Goal: Check status: Check status

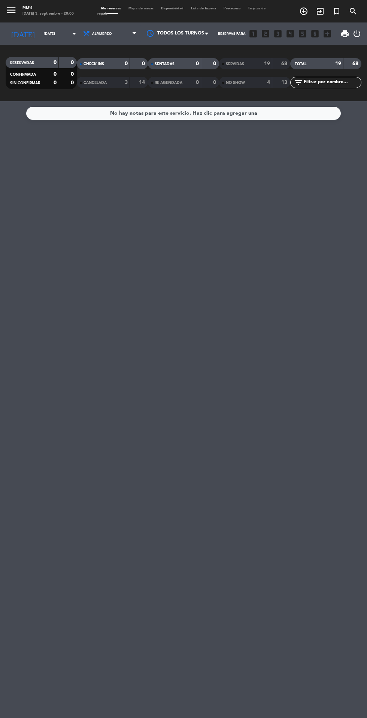
click at [40, 33] on input "[DATE]" at bounding box center [63, 34] width 47 height 12
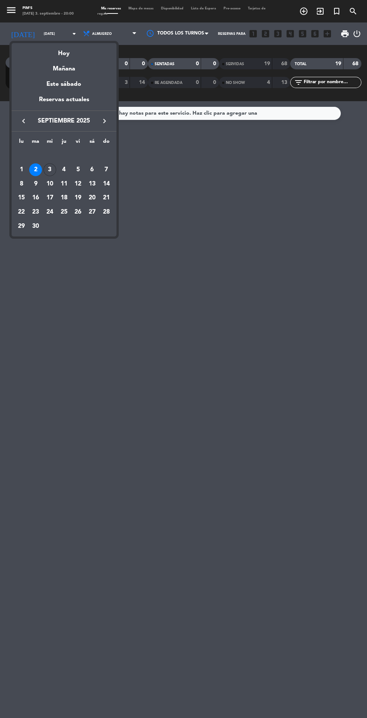
click at [62, 45] on div "Hoy" at bounding box center [64, 50] width 105 height 15
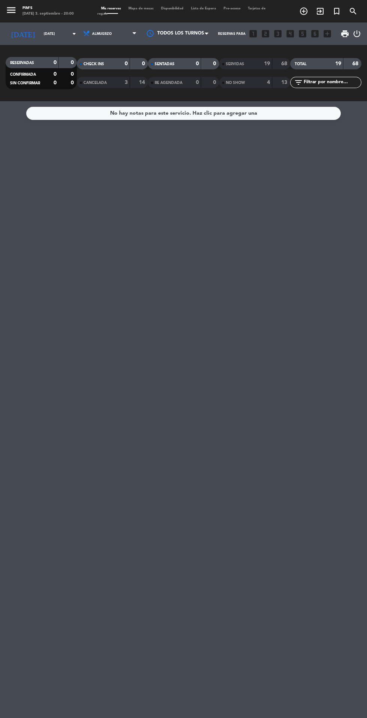
type input "[DATE]"
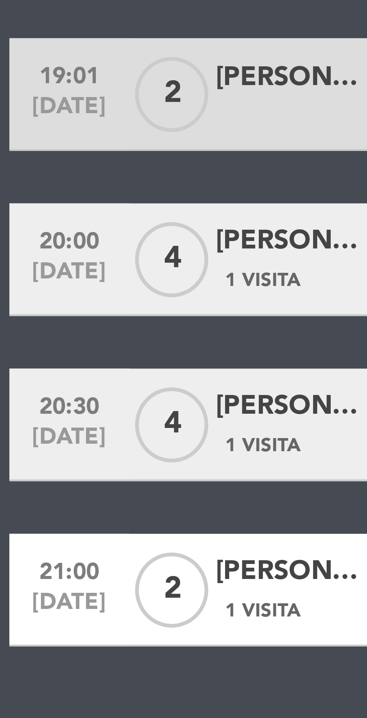
click at [73, 320] on div "17:29 [DATE] 3 [PERSON_NAME] exit_to_app Sin menú asignado SENTADA 2 cancel 17:…" at bounding box center [183, 257] width 363 height 243
